Goal: Information Seeking & Learning: Learn about a topic

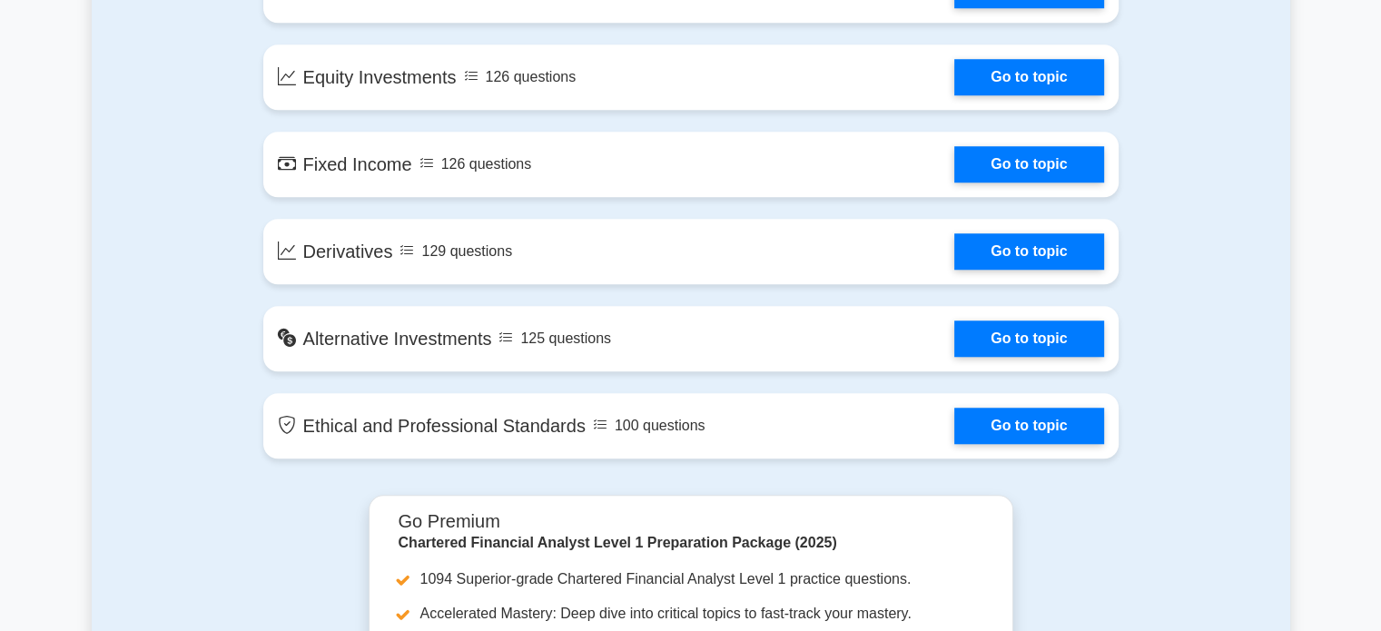
scroll to position [1569, 0]
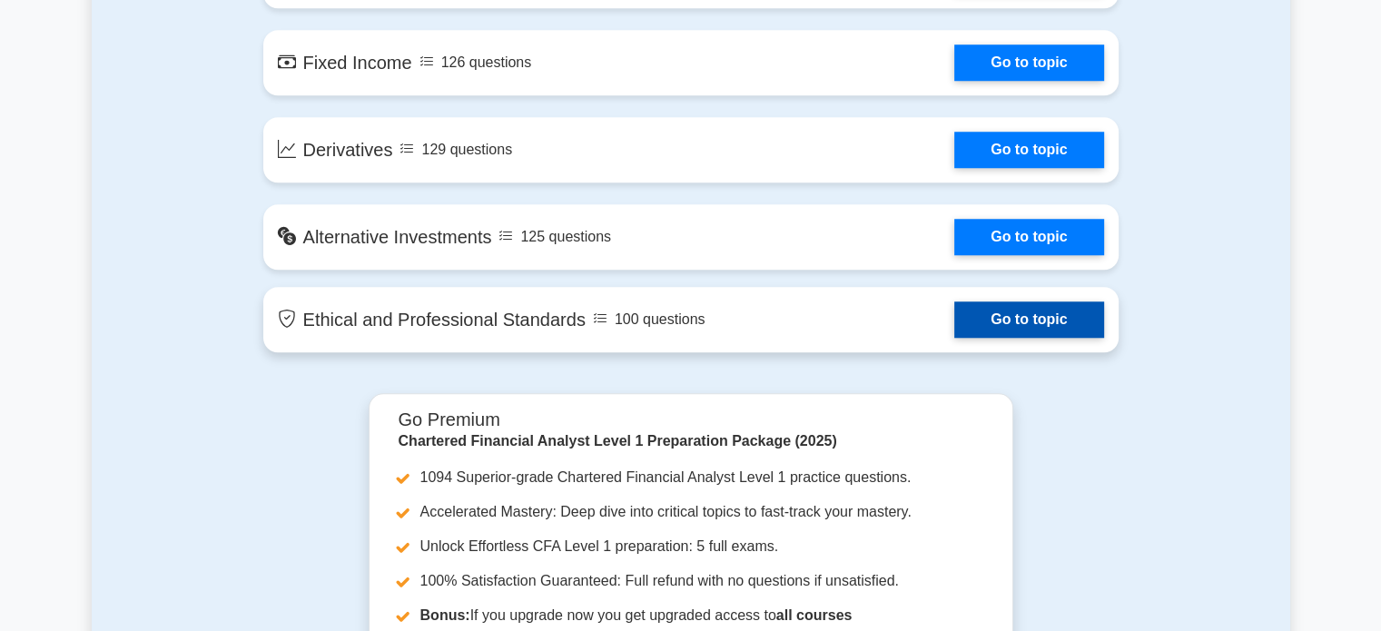
click at [996, 322] on link "Go to topic" at bounding box center [1028, 319] width 149 height 36
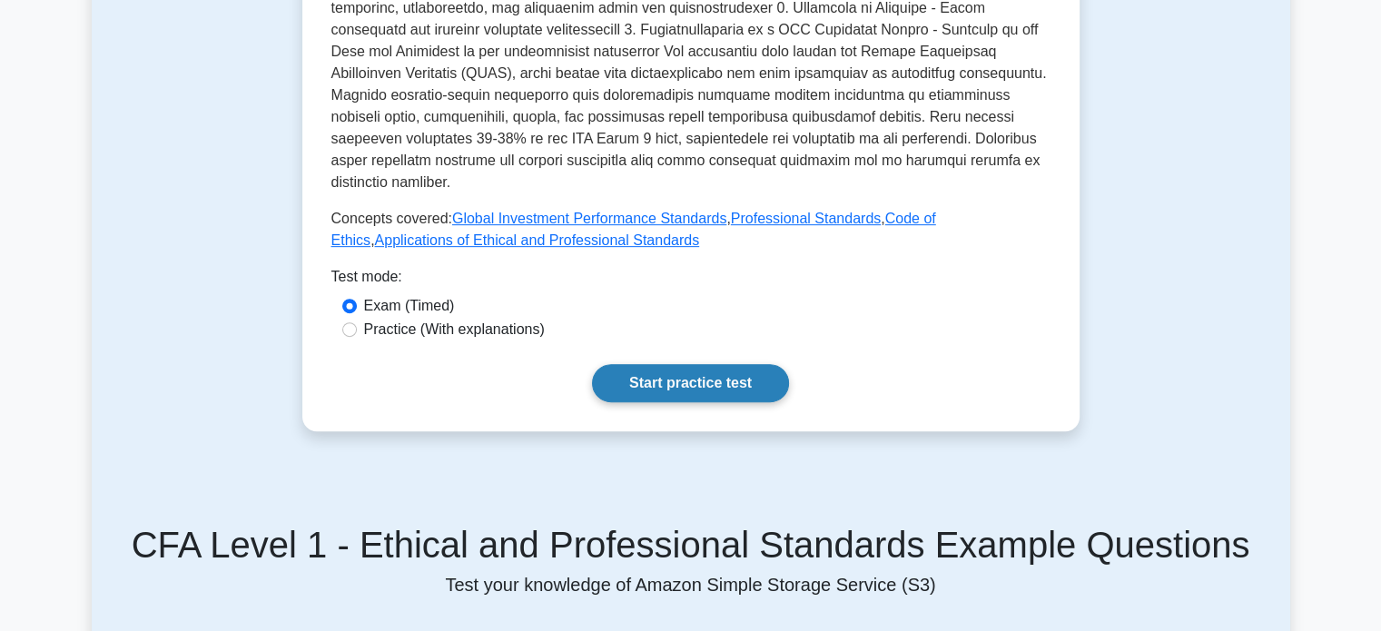
scroll to position [570, 0]
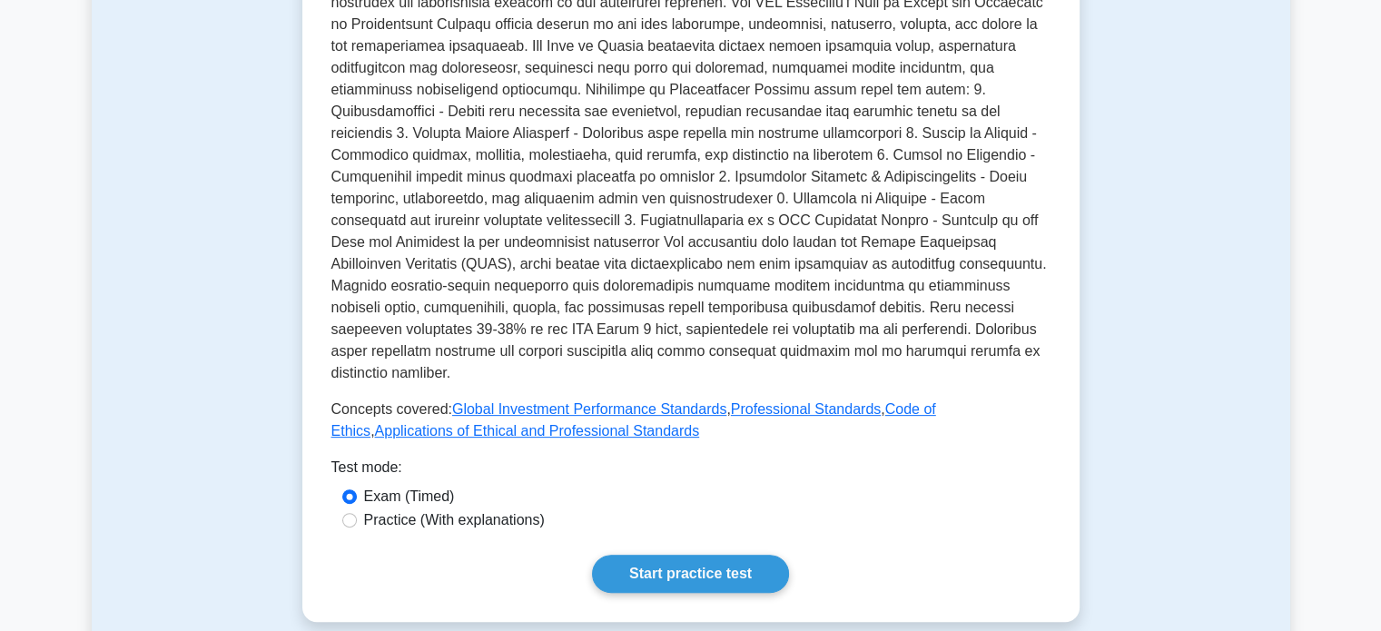
click at [461, 509] on label "Practice (With explanations)" at bounding box center [454, 520] width 181 height 22
click at [357, 513] on input "Practice (With explanations)" at bounding box center [349, 520] width 15 height 15
radio input "true"
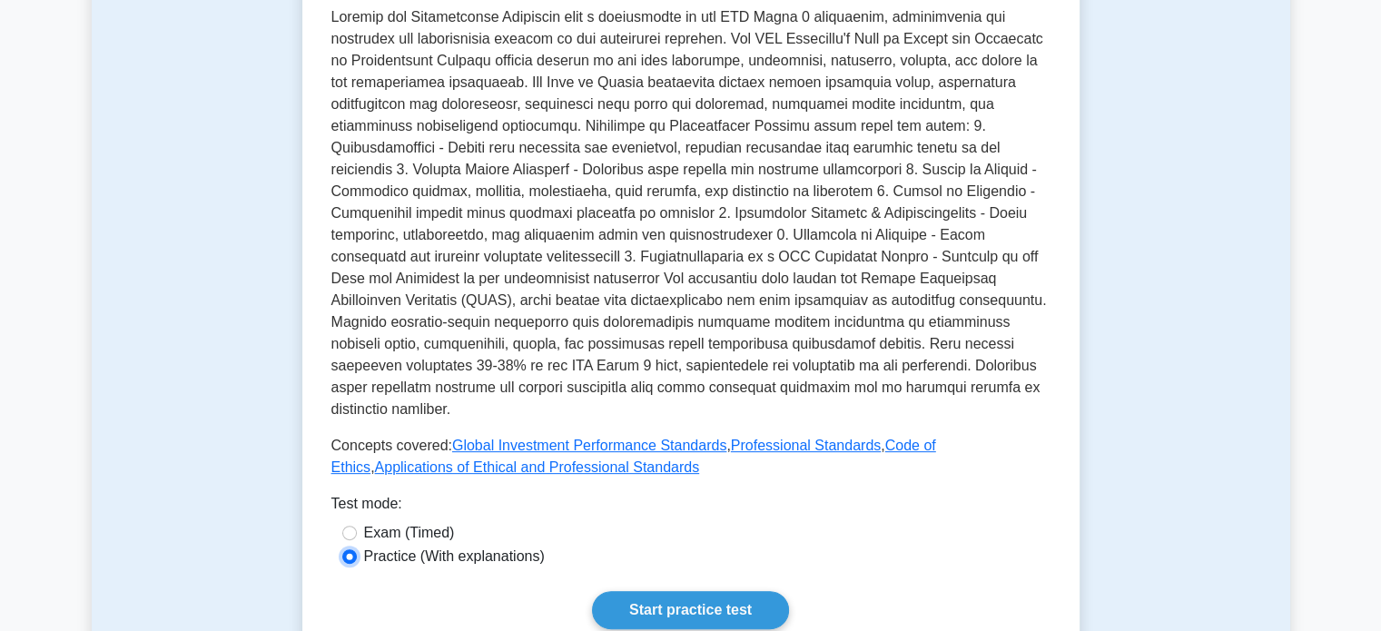
scroll to position [654, 0]
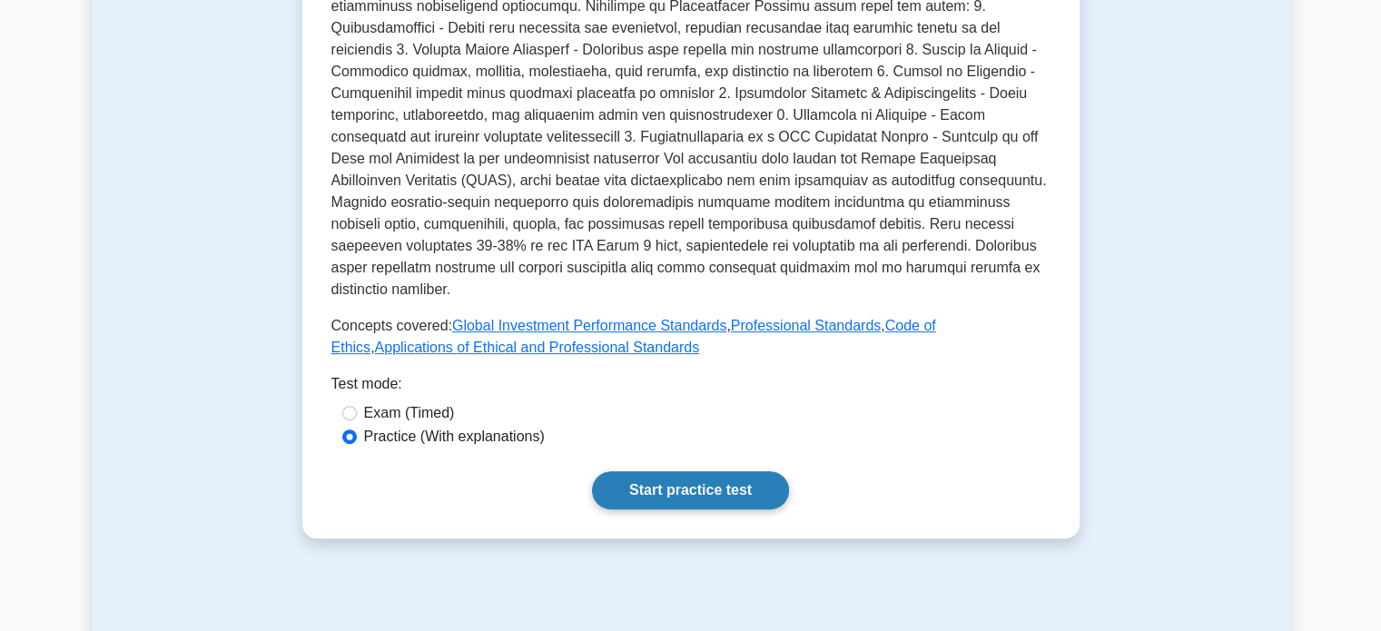
click at [694, 474] on link "Start practice test" at bounding box center [690, 490] width 197 height 38
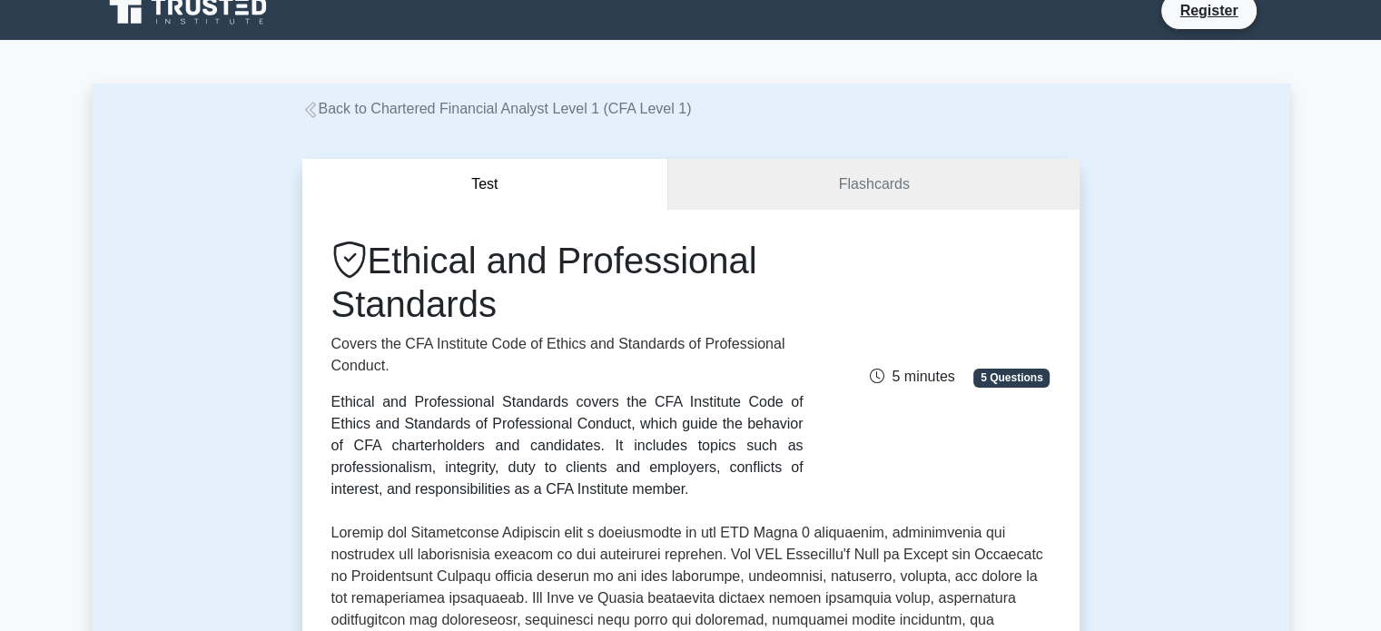
scroll to position [21, 0]
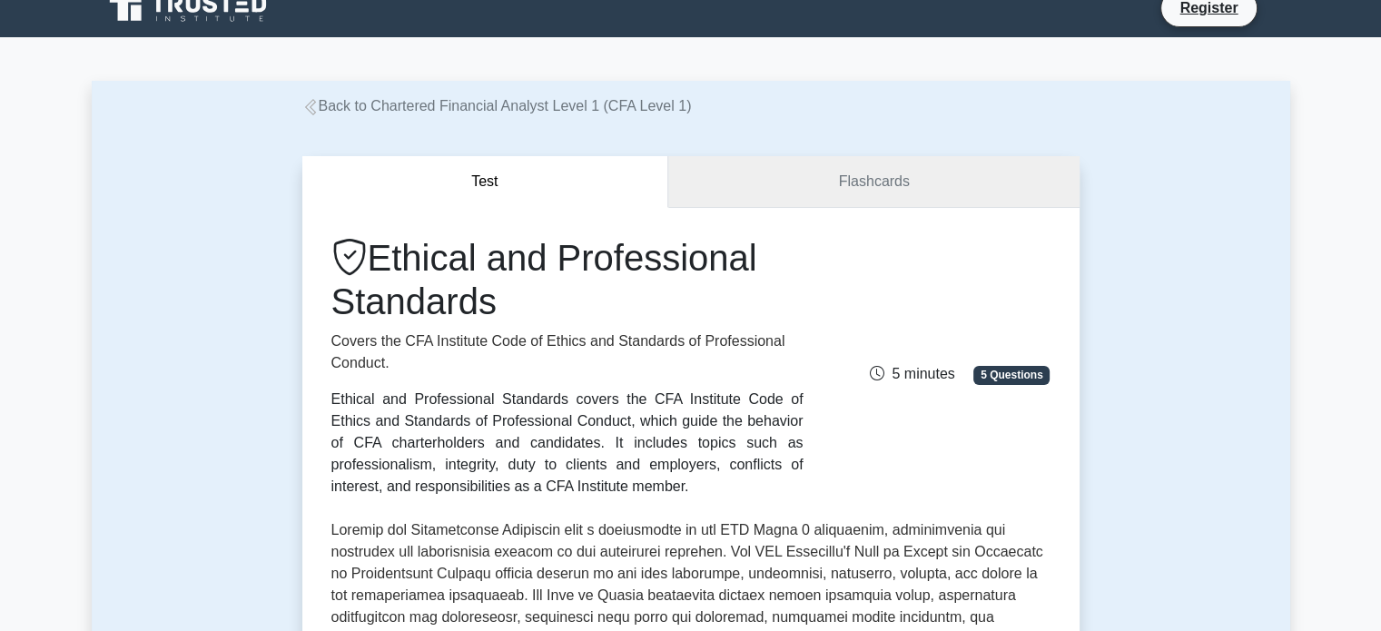
click at [829, 202] on link "Flashcards" at bounding box center [873, 182] width 410 height 52
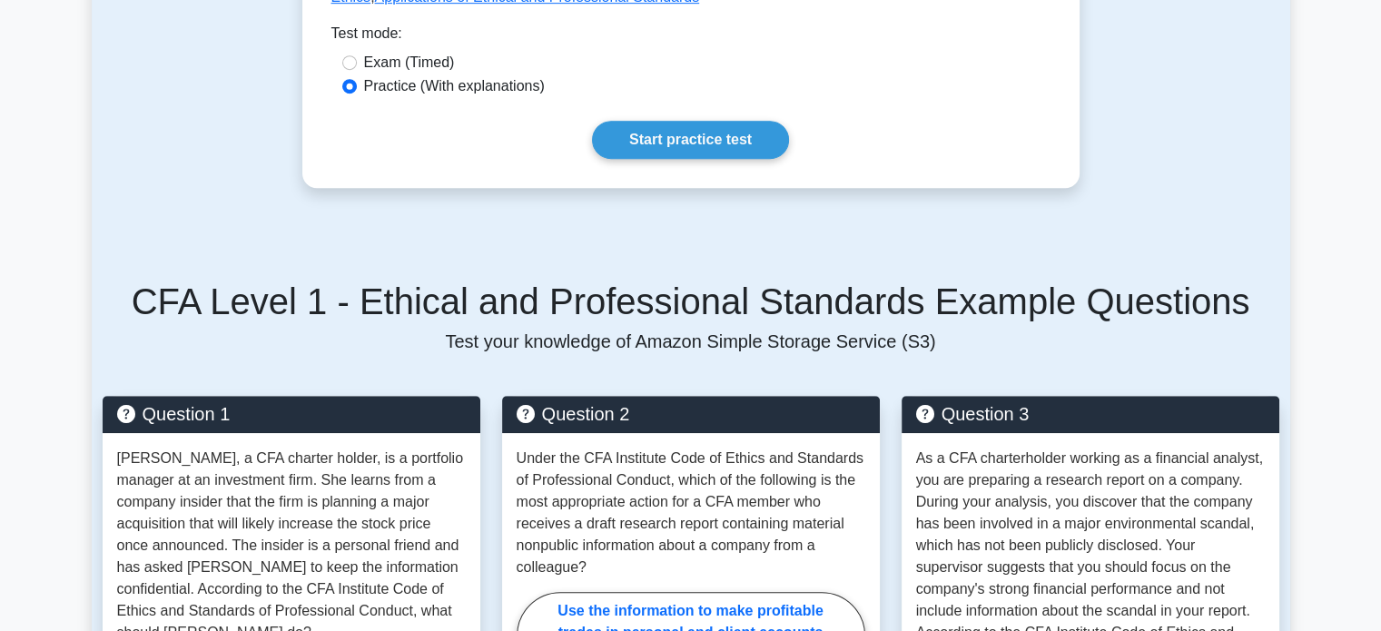
scroll to position [827, 0]
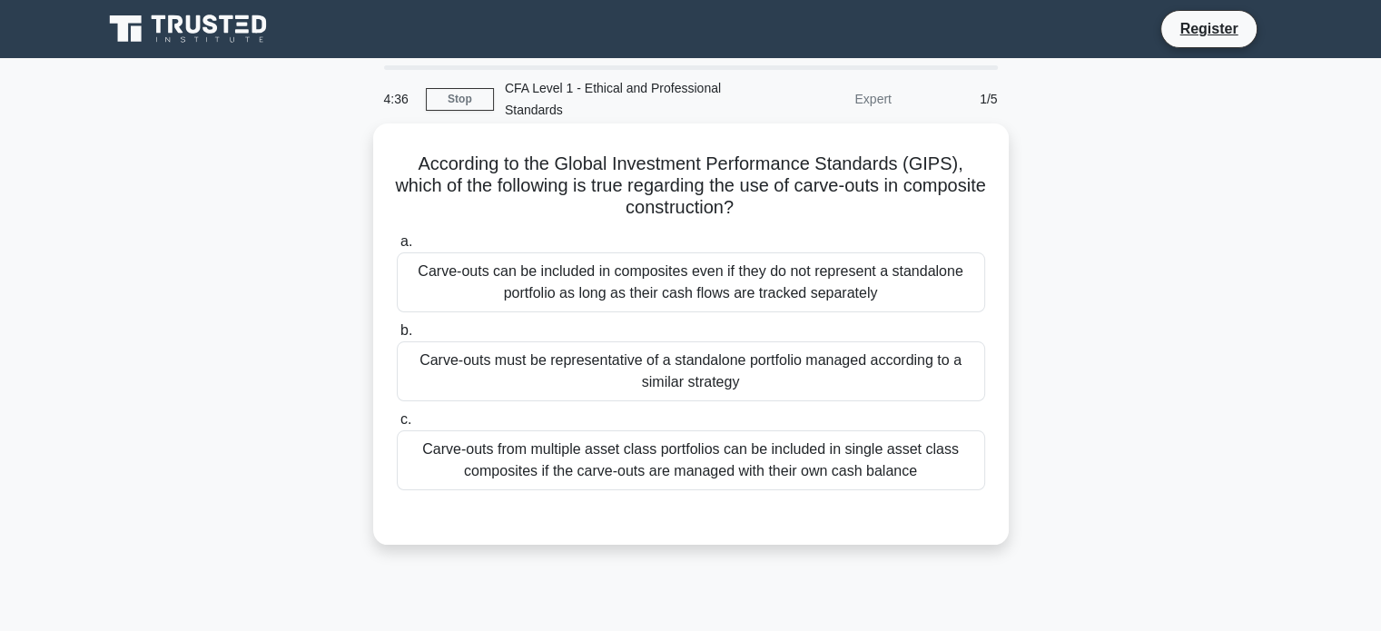
click at [737, 469] on div "Carve-outs from multiple asset class portfolios can be included in single asset…" at bounding box center [691, 460] width 588 height 60
click at [397, 426] on input "c. Carve-outs from multiple asset class portfolios can be included in single as…" at bounding box center [397, 420] width 0 height 12
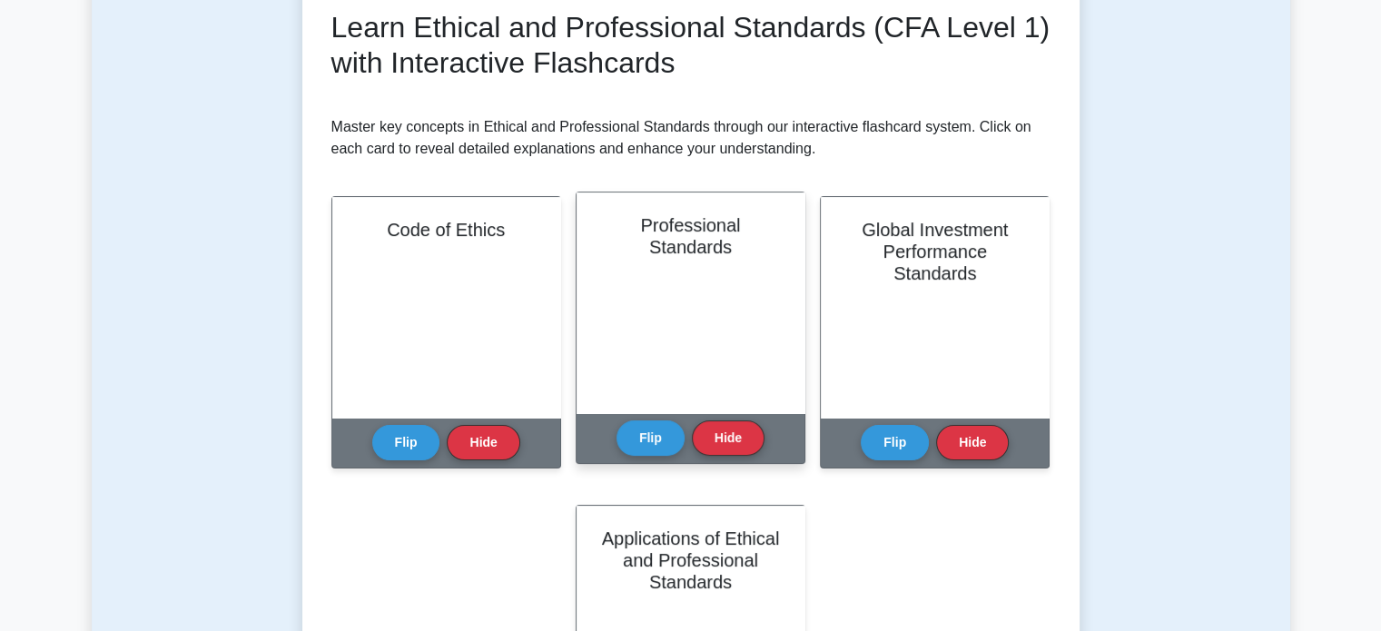
scroll to position [269, 0]
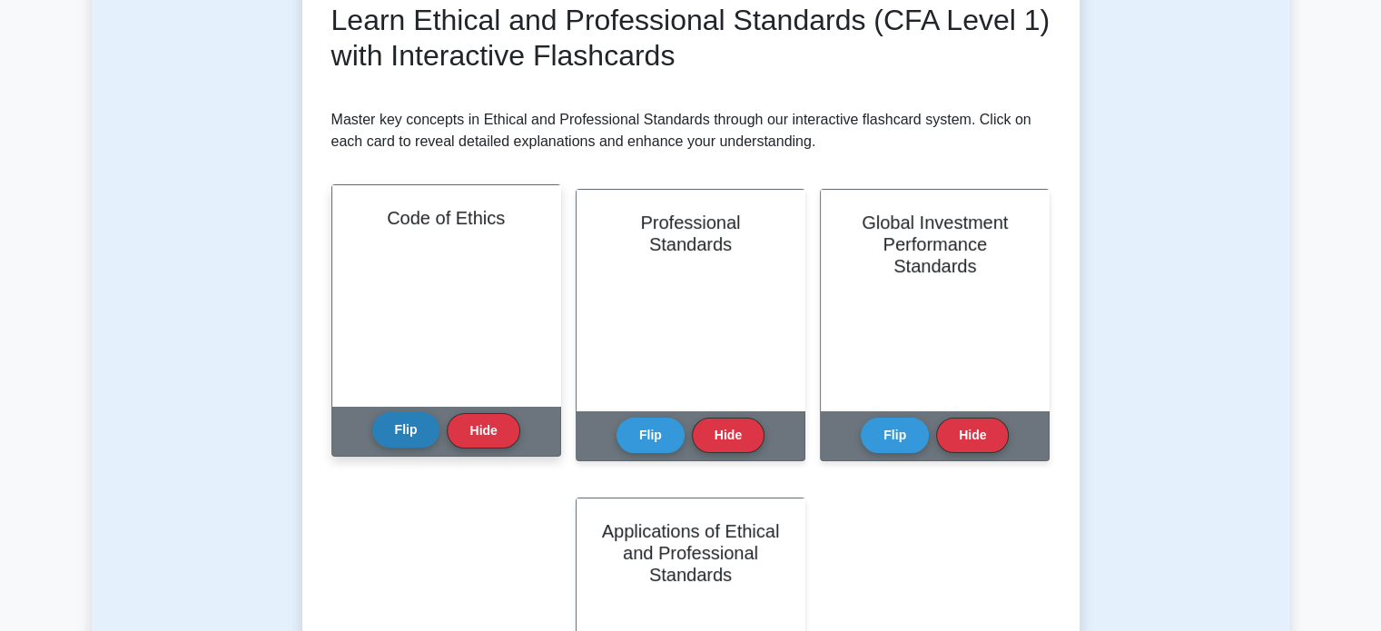
click at [410, 434] on button "Flip" at bounding box center [406, 429] width 68 height 35
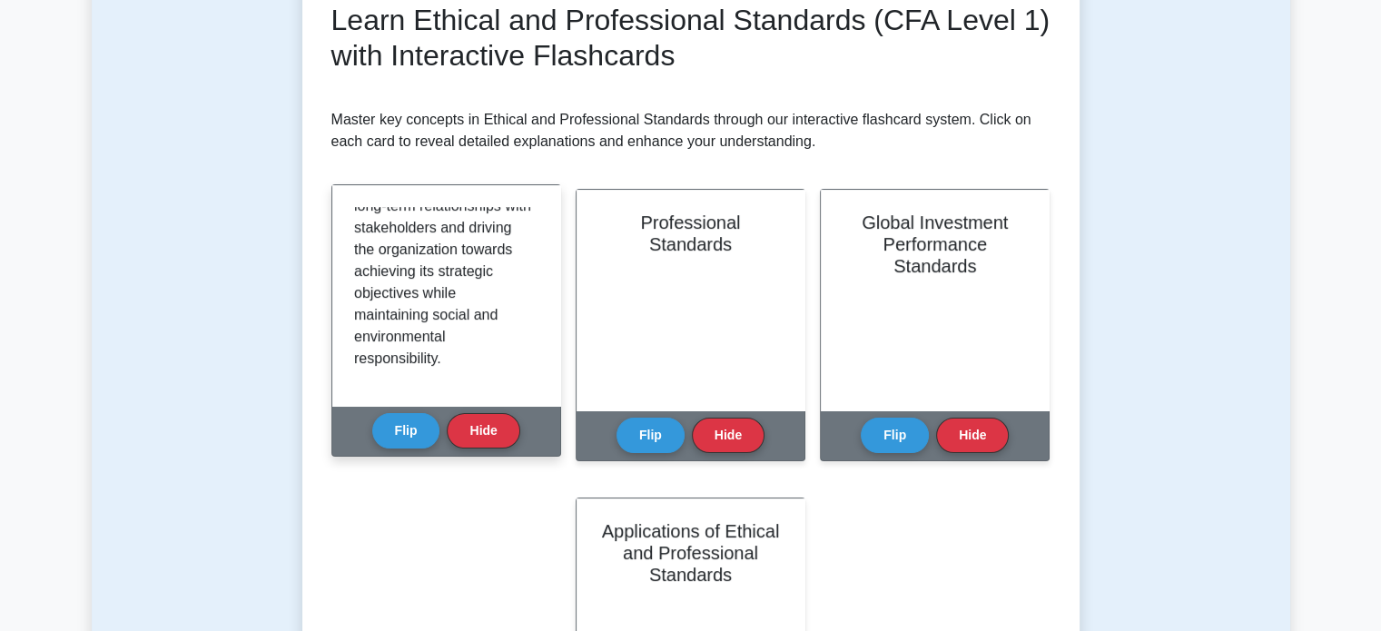
scroll to position [2139, 0]
